Goal: Find specific fact: Find contact information

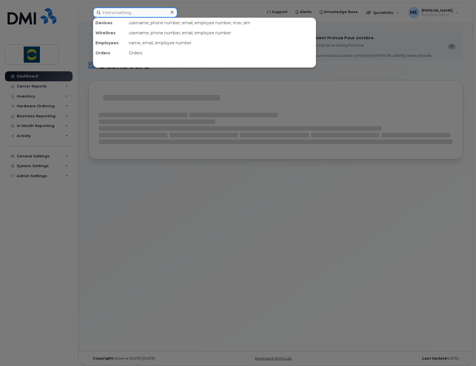
click at [133, 10] on input at bounding box center [135, 13] width 85 height 10
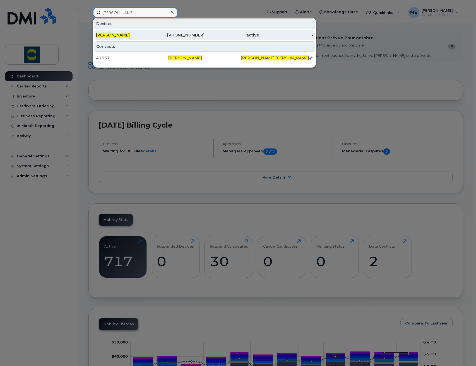
type input "troy gallant"
click at [142, 37] on div "[PERSON_NAME]" at bounding box center [123, 35] width 54 height 6
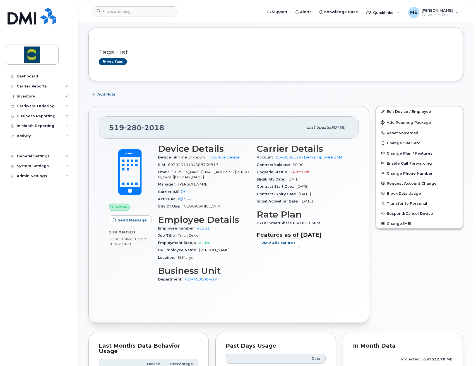
scroll to position [56, 0]
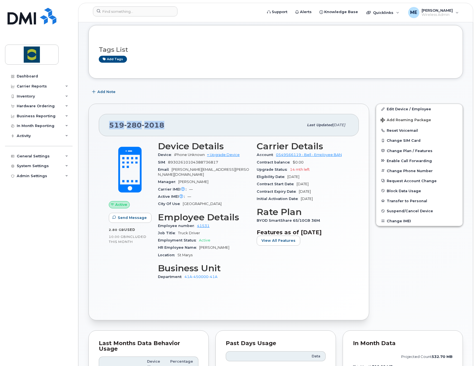
drag, startPoint x: 165, startPoint y: 124, endPoint x: 111, endPoint y: 121, distance: 53.3
click at [111, 121] on div "[PHONE_NUMBER]" at bounding box center [206, 125] width 194 height 12
copy span "[PHONE_NUMBER]"
click at [170, 120] on div "[PHONE_NUMBER]" at bounding box center [206, 125] width 194 height 12
drag, startPoint x: 169, startPoint y: 124, endPoint x: 106, endPoint y: 122, distance: 62.5
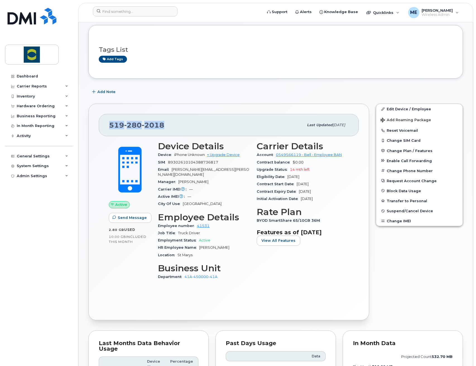
click at [106, 122] on div "[PHONE_NUMBER] Last updated [DATE]" at bounding box center [229, 125] width 260 height 22
copy span "[PHONE_NUMBER]"
